Goal: Find specific page/section: Find specific page/section

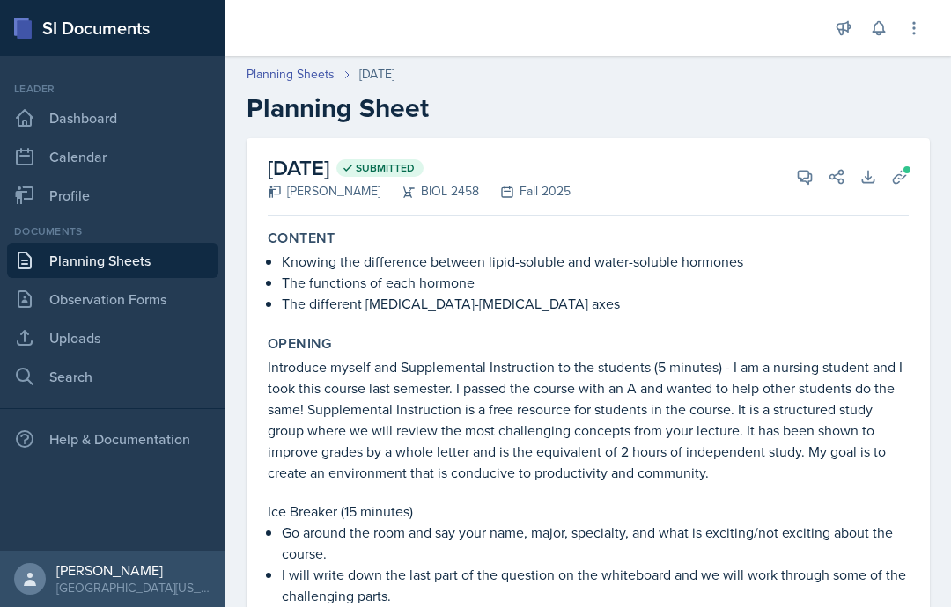
click at [137, 277] on link "Planning Sheets" at bounding box center [112, 260] width 211 height 35
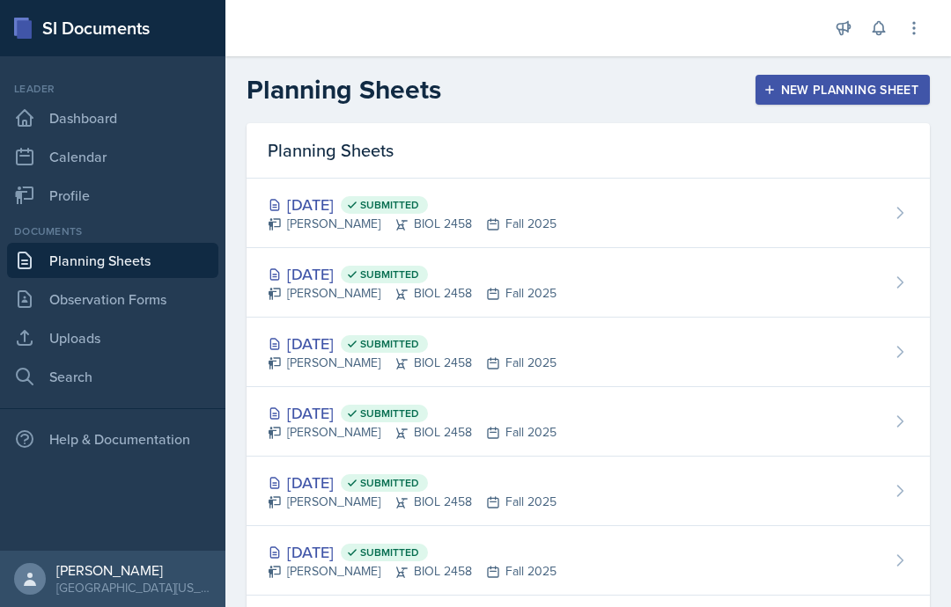
click at [428, 213] on span "Submitted" at bounding box center [384, 205] width 87 height 18
